Goal: Information Seeking & Learning: Compare options

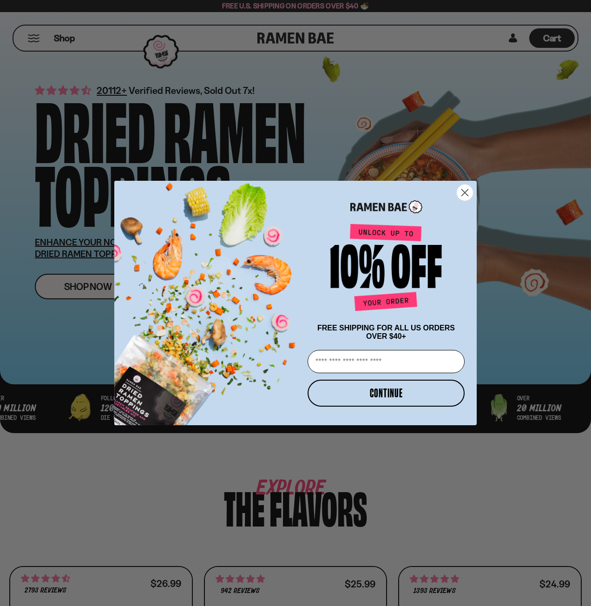
click at [475, 191] on form "FREE SHIPPING FOR ALL US ORDERS OVER $40+ Email CONTINUE ******" at bounding box center [295, 303] width 363 height 245
click at [466, 187] on circle "Close dialog" at bounding box center [464, 192] width 15 height 15
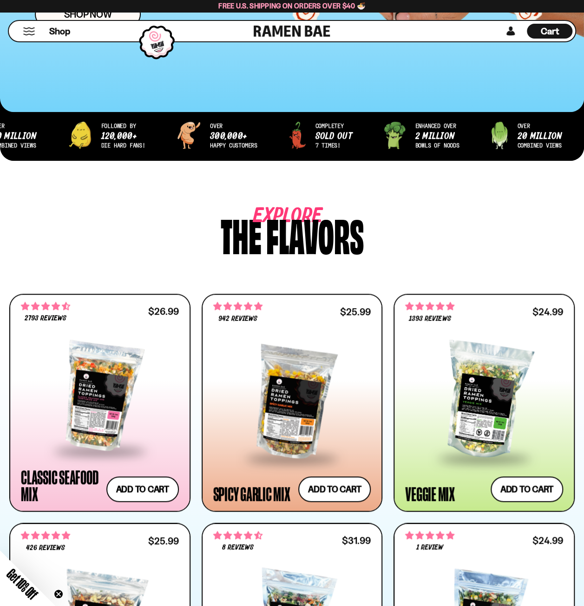
scroll to position [325, 0]
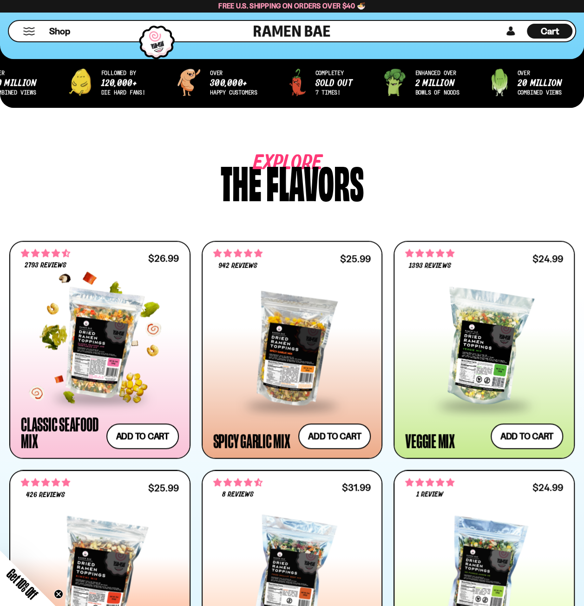
click at [117, 354] on div at bounding box center [100, 343] width 158 height 107
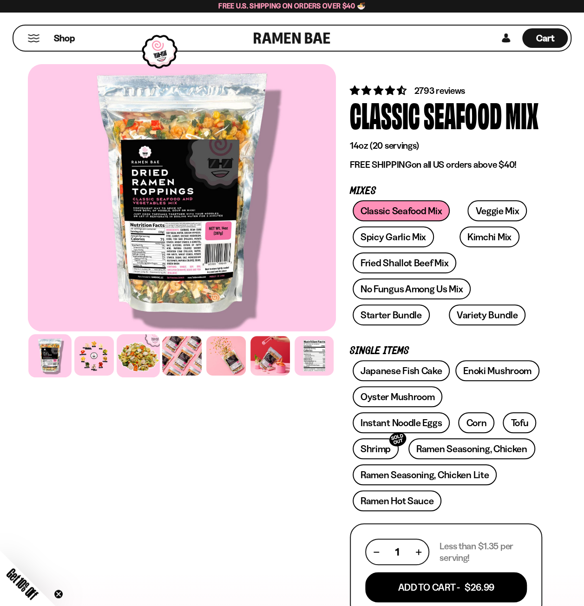
click at [138, 363] on div at bounding box center [138, 355] width 43 height 43
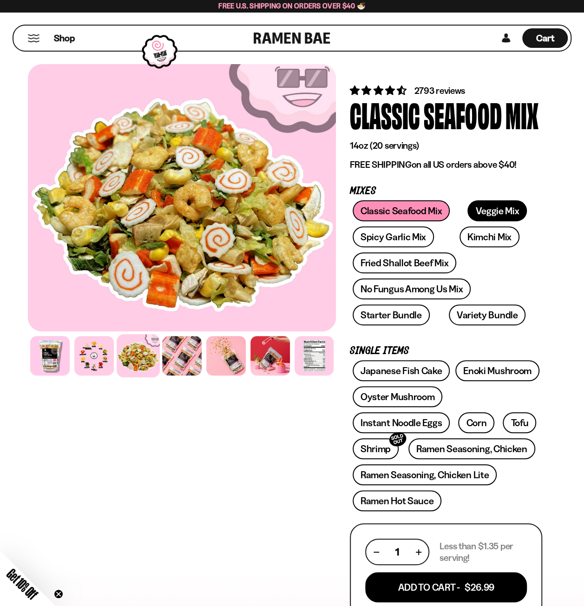
click at [492, 211] on link "Veggie Mix" at bounding box center [497, 210] width 59 height 21
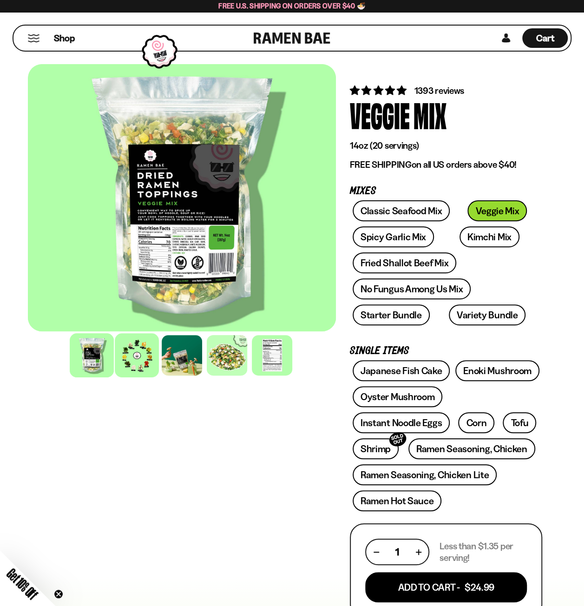
click at [129, 365] on div at bounding box center [137, 355] width 44 height 44
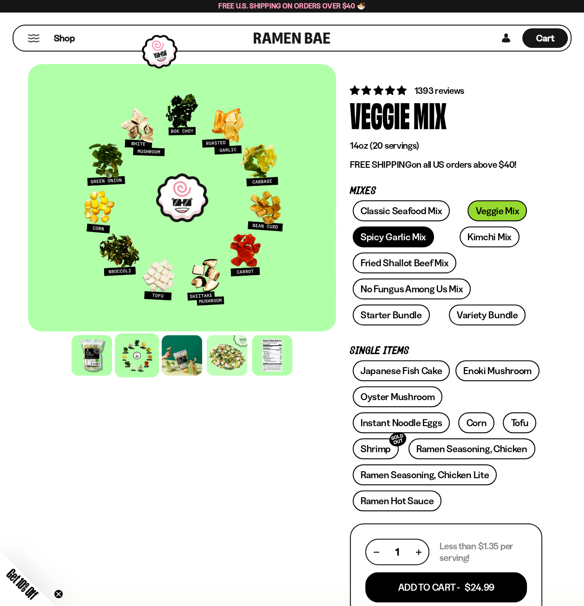
click at [366, 244] on link "Spicy Garlic Mix" at bounding box center [393, 236] width 81 height 21
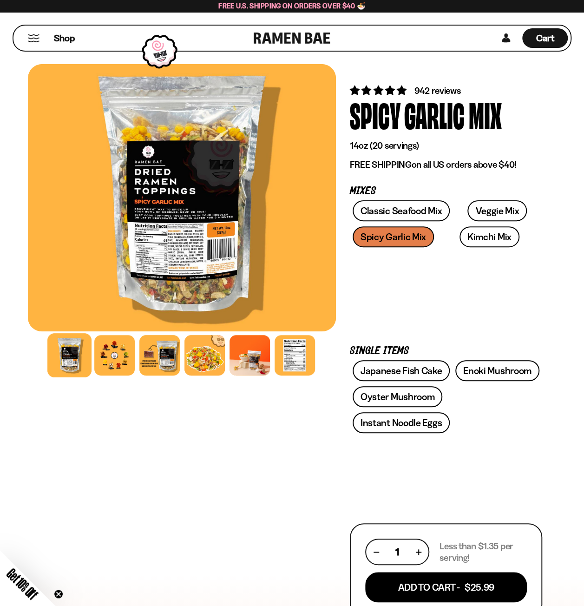
drag, startPoint x: 0, startPoint y: 0, endPoint x: 461, endPoint y: 244, distance: 521.6
click at [461, 244] on div "Classic Seafood Mix Veggie Mix Spicy Garlic Mix Kimchi Mix Fried Shallot Beef M…" at bounding box center [446, 265] width 192 height 130
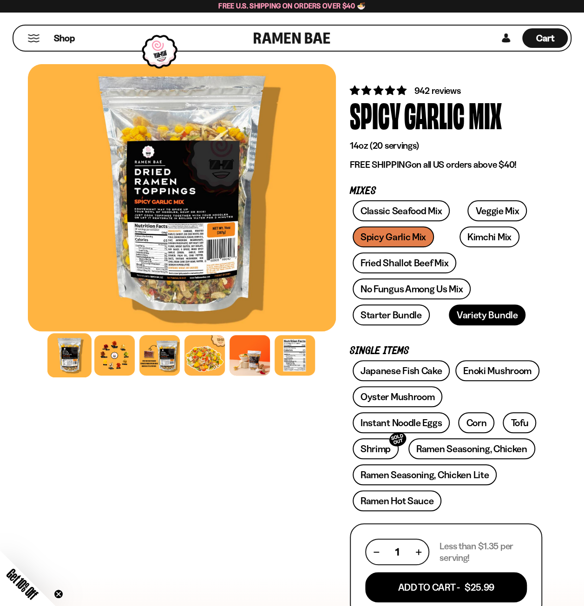
click at [468, 319] on link "Variety Bundle" at bounding box center [487, 314] width 77 height 21
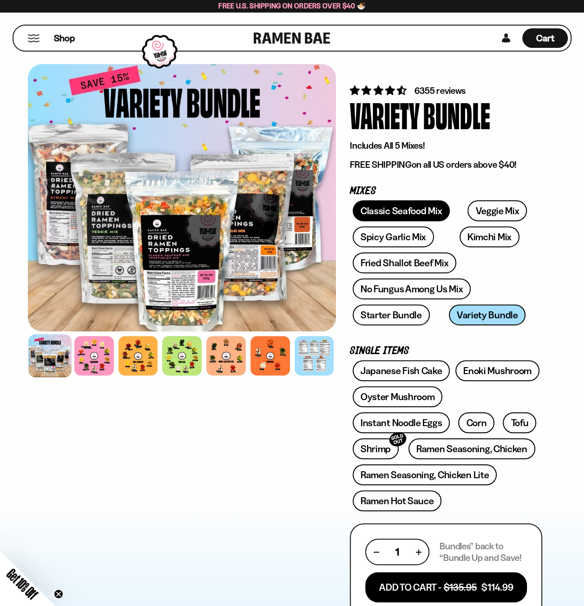
click at [398, 211] on link "Classic Seafood Mix" at bounding box center [401, 210] width 97 height 21
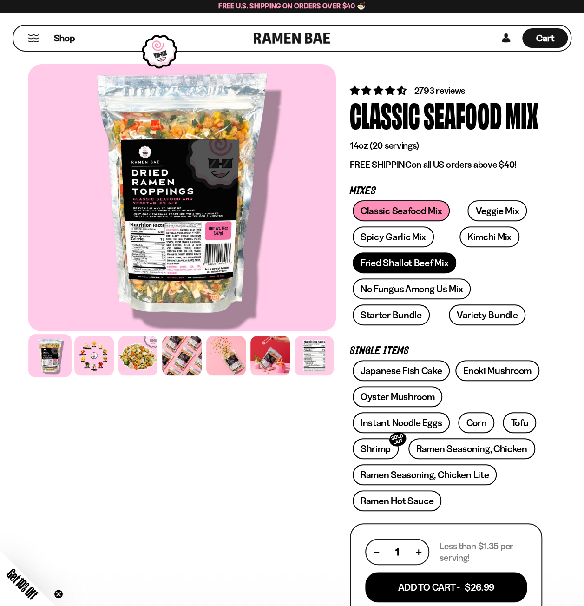
click at [396, 269] on link "Fried Shallot Beef Mix" at bounding box center [405, 262] width 104 height 21
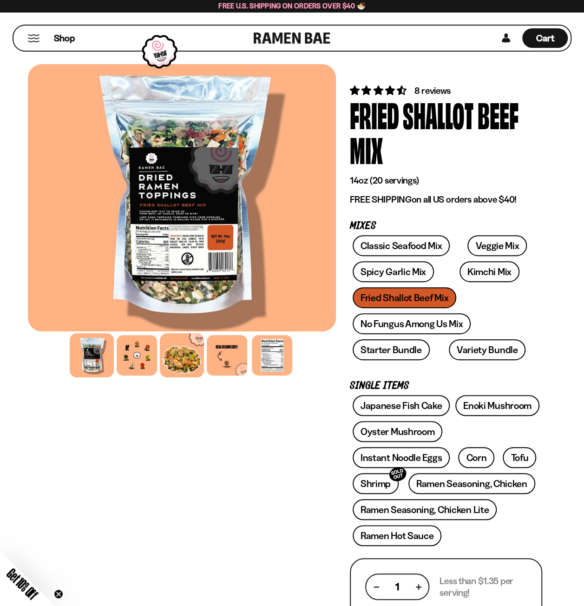
click at [184, 368] on div at bounding box center [182, 355] width 44 height 44
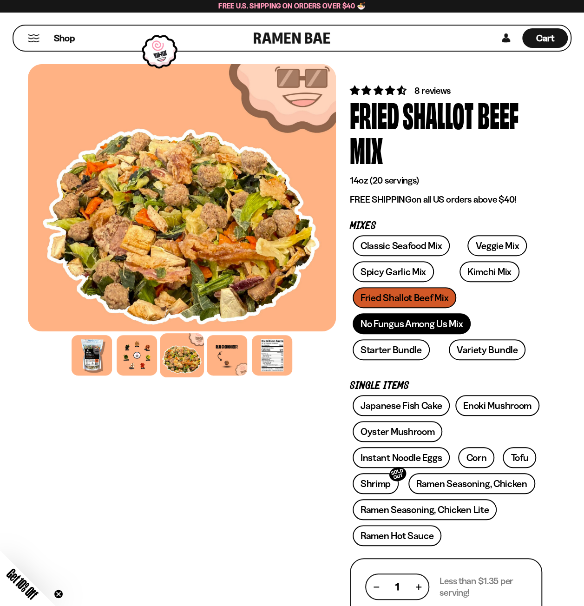
click at [373, 326] on link "No Fungus Among Us Mix" at bounding box center [412, 323] width 118 height 21
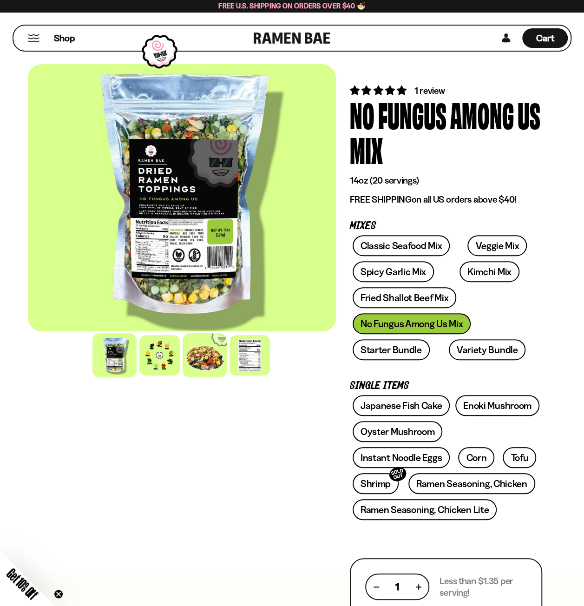
click at [212, 363] on div at bounding box center [205, 355] width 44 height 44
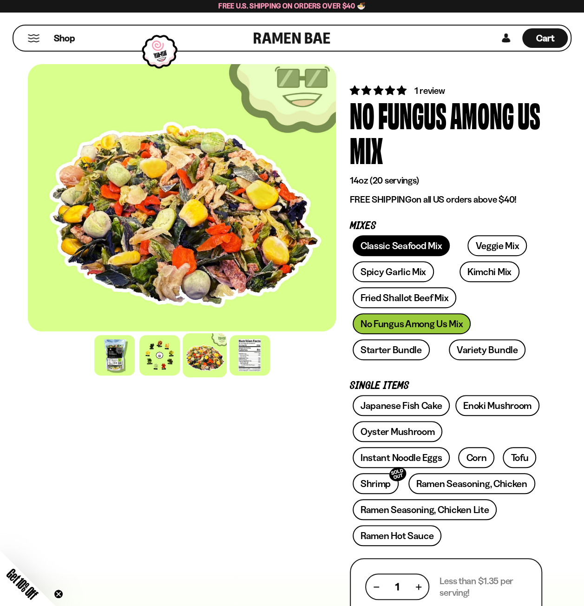
click at [405, 242] on link "Classic Seafood Mix" at bounding box center [401, 245] width 97 height 21
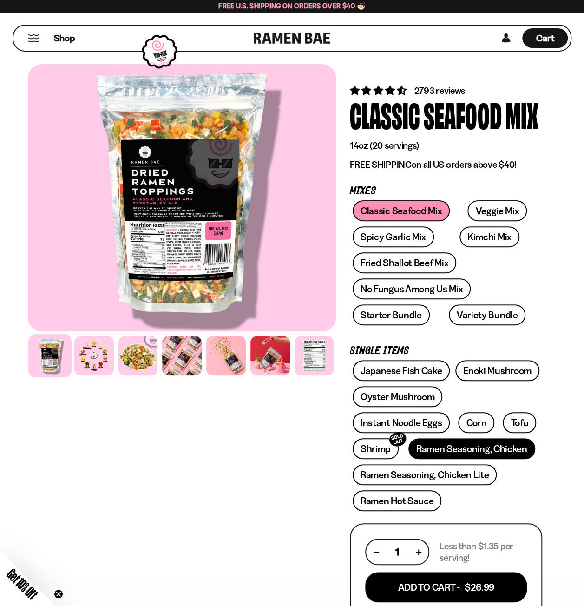
click at [495, 446] on link "Ramen Seasoning, Chicken" at bounding box center [472, 448] width 127 height 21
